Goal: Information Seeking & Learning: Learn about a topic

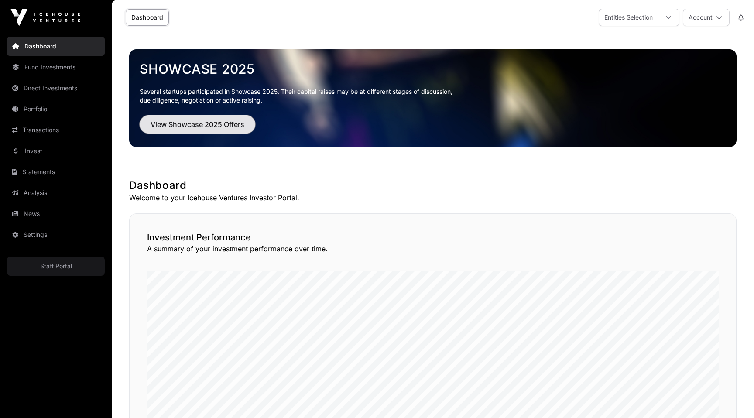
click at [182, 127] on span "View Showcase 2025 Offers" at bounding box center [198, 124] width 94 height 10
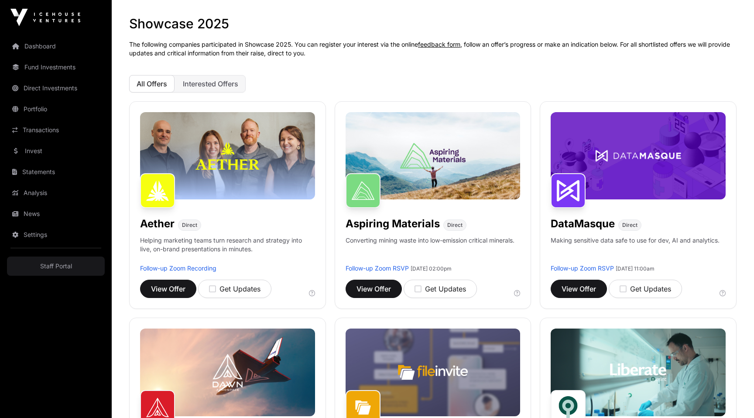
scroll to position [45, 0]
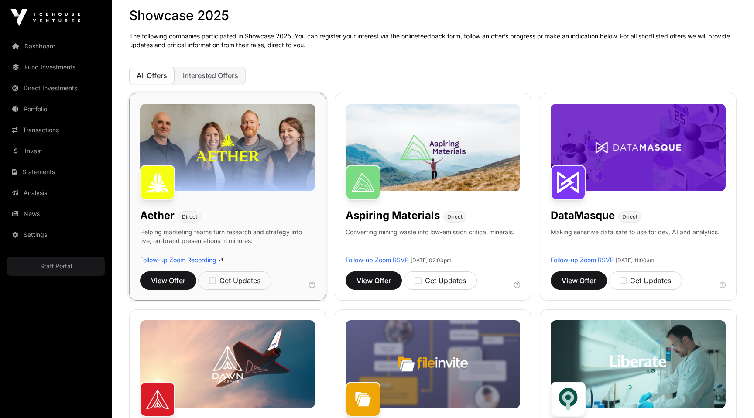
click at [190, 262] on link "Follow-up Zoom Recording" at bounding box center [178, 259] width 76 height 7
click at [233, 121] on img at bounding box center [227, 147] width 175 height 87
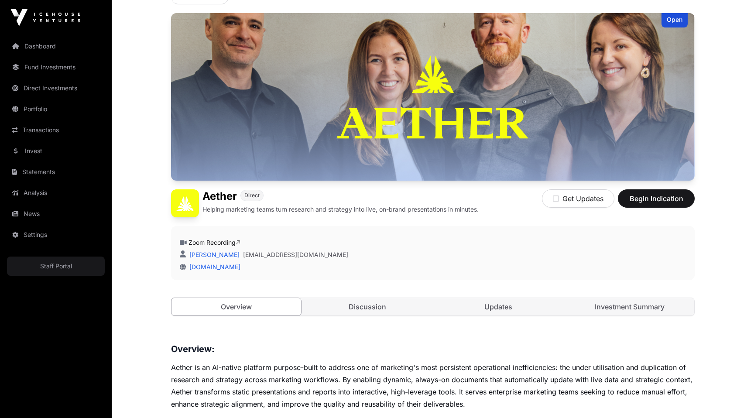
scroll to position [64, 0]
click at [222, 243] on link "Zoom Recording" at bounding box center [214, 241] width 52 height 7
click at [496, 309] on link "Updates" at bounding box center [499, 306] width 130 height 17
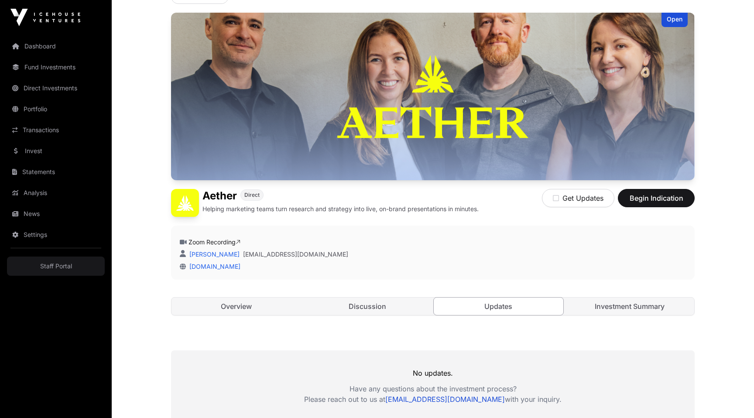
scroll to position [176, 0]
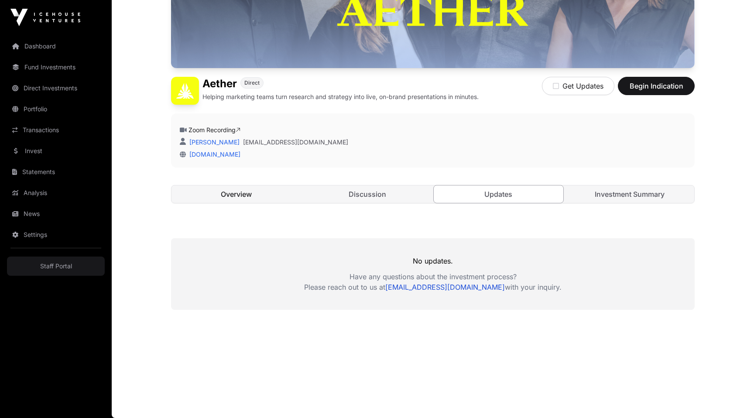
click at [213, 193] on link "Overview" at bounding box center [236, 193] width 130 height 17
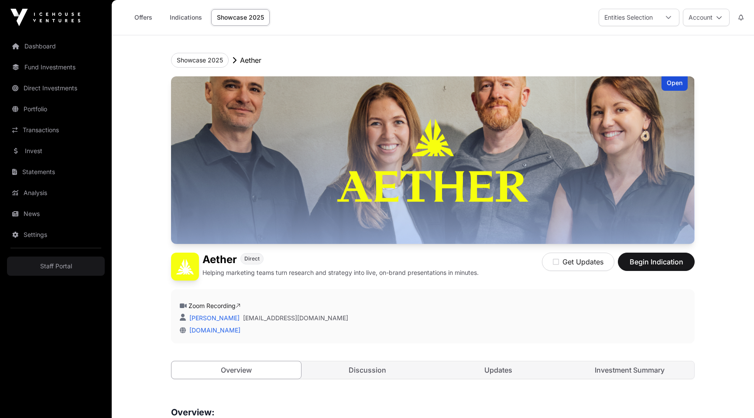
click at [360, 321] on div "[PERSON_NAME] Marshall [EMAIL_ADDRESS][DOMAIN_NAME]" at bounding box center [433, 318] width 506 height 9
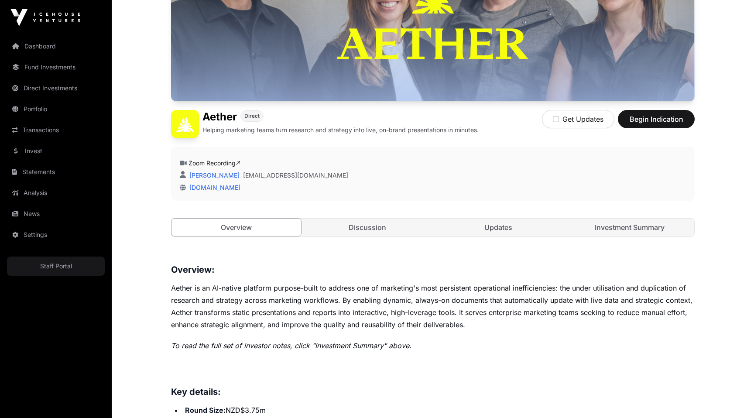
scroll to position [189, 0]
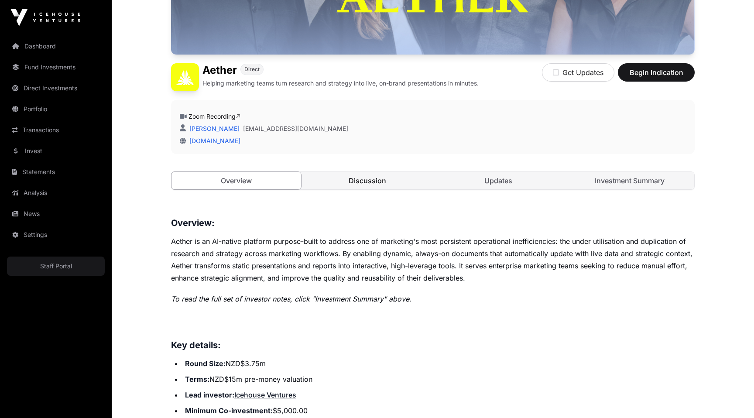
click at [395, 179] on link "Discussion" at bounding box center [368, 180] width 130 height 17
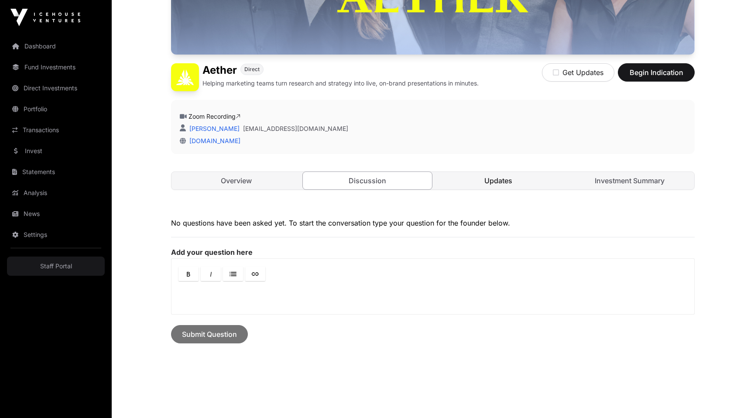
click at [499, 182] on link "Updates" at bounding box center [499, 180] width 130 height 17
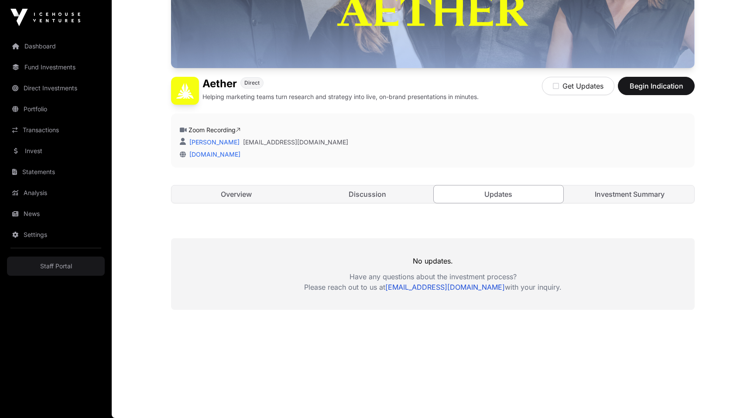
click at [390, 118] on div "Zoom Recording [PERSON_NAME] Marshall [EMAIL_ADDRESS][DOMAIN_NAME] [DOMAIN_NAME]" at bounding box center [433, 140] width 524 height 54
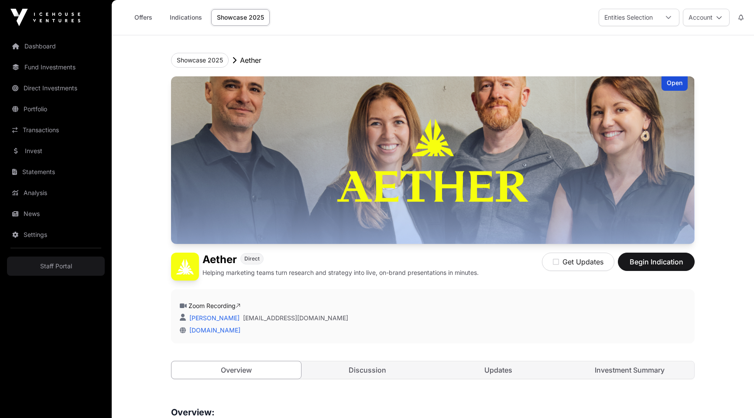
scroll to position [189, 0]
click at [212, 58] on button "Showcase 2025" at bounding box center [200, 60] width 58 height 15
